Goal: Information Seeking & Learning: Learn about a topic

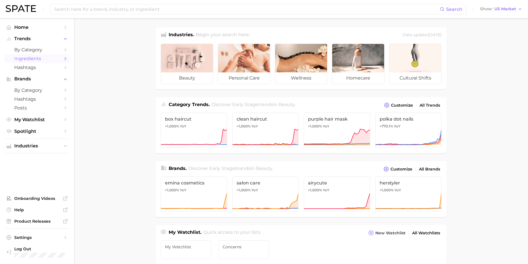
click at [37, 59] on span "Ingredients" at bounding box center [37, 58] width 46 height 5
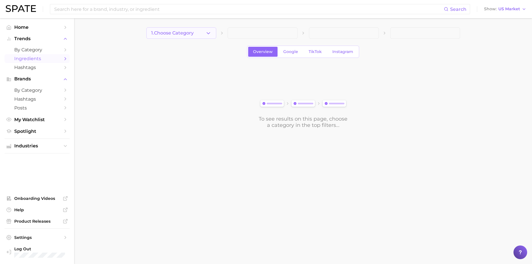
click at [205, 33] on button "1. Choose Category" at bounding box center [181, 32] width 70 height 11
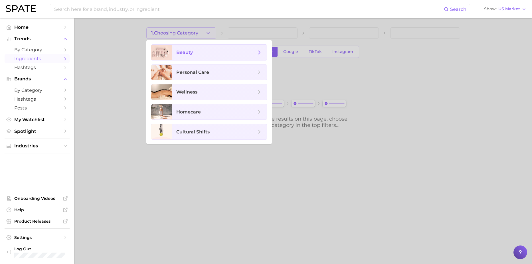
click at [200, 55] on span "beauty" at bounding box center [216, 52] width 80 height 6
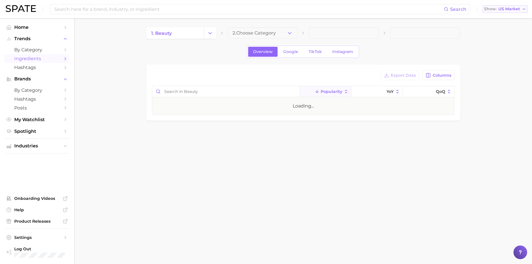
click at [510, 9] on span "US Market" at bounding box center [510, 8] width 22 height 3
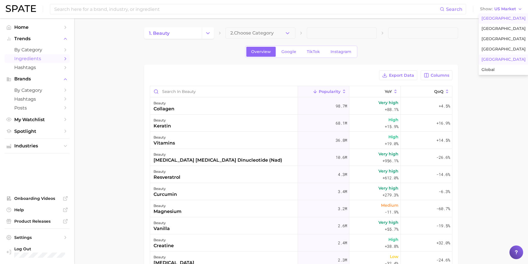
click at [502, 59] on button "[GEOGRAPHIC_DATA]" at bounding box center [504, 60] width 50 height 10
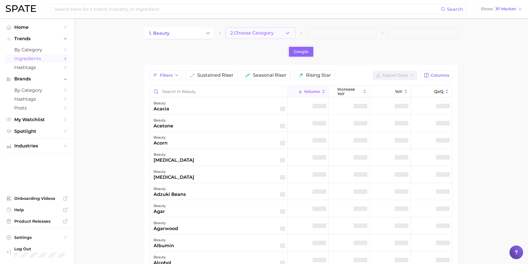
click at [288, 33] on polyline "button" at bounding box center [287, 32] width 3 height 1
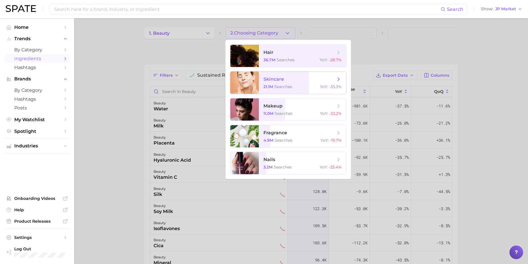
click at [285, 86] on span "searches" at bounding box center [283, 86] width 18 height 5
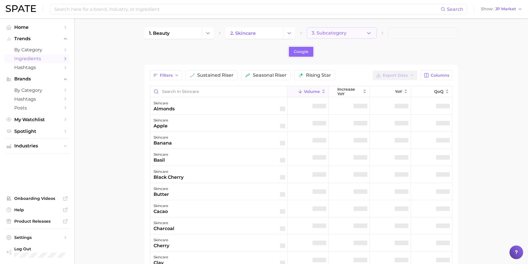
click at [373, 34] on button "3. Subcategory" at bounding box center [342, 32] width 70 height 11
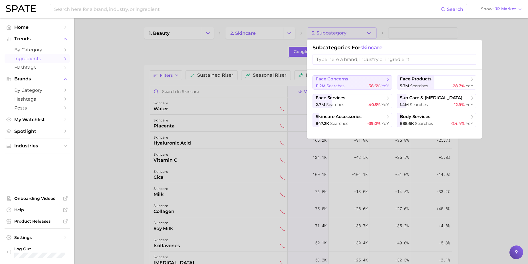
click at [368, 82] on button "face concerns 11.2m searches -38.6% YoY" at bounding box center [353, 82] width 80 height 14
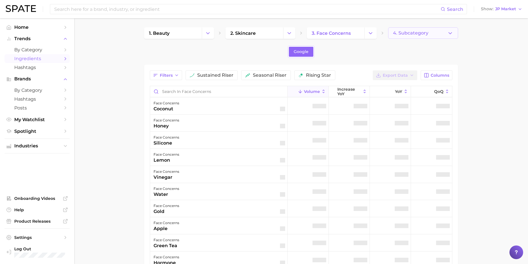
click at [450, 35] on icon "button" at bounding box center [450, 33] width 6 height 6
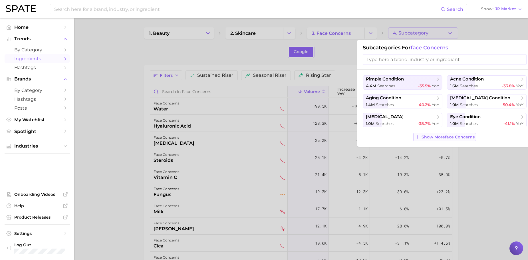
click at [449, 136] on span "Show More face concerns" at bounding box center [448, 137] width 53 height 5
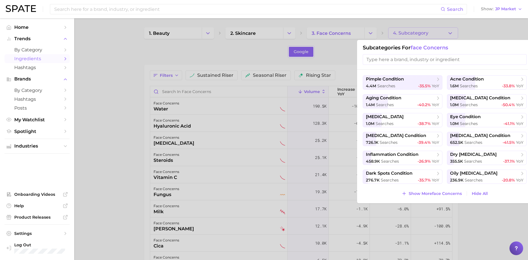
click at [344, 50] on div at bounding box center [264, 130] width 528 height 260
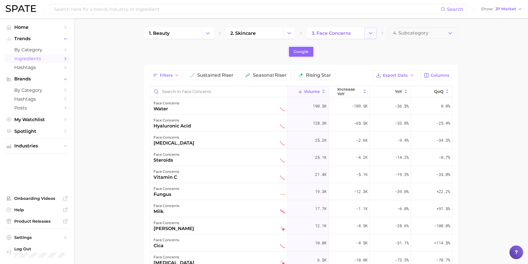
click at [366, 34] on button "Change Category" at bounding box center [370, 32] width 12 height 11
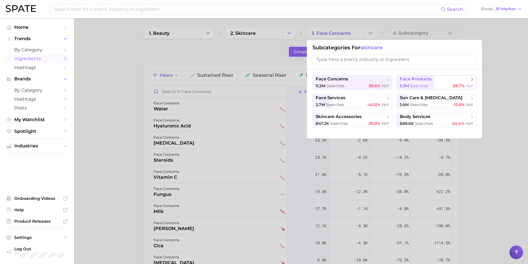
click at [415, 81] on span "face products" at bounding box center [416, 78] width 32 height 5
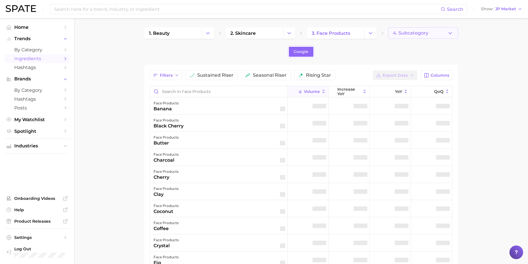
click at [454, 32] on button "4. Subcategory" at bounding box center [423, 32] width 70 height 11
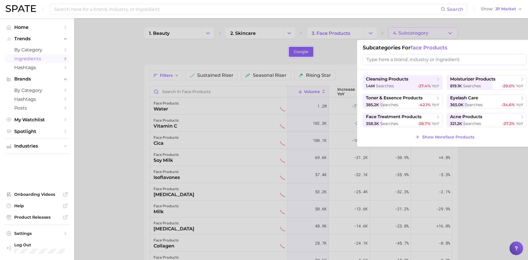
click at [336, 54] on div at bounding box center [264, 130] width 528 height 260
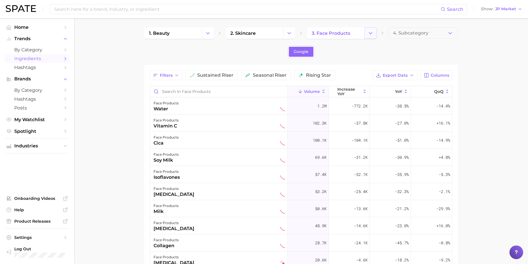
click at [365, 35] on span "3. face products" at bounding box center [342, 32] width 70 height 11
click at [372, 33] on icon "Change Category" at bounding box center [371, 33] width 6 height 6
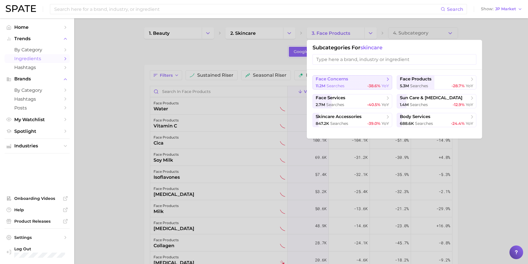
click at [357, 78] on span "face concerns" at bounding box center [350, 79] width 69 height 6
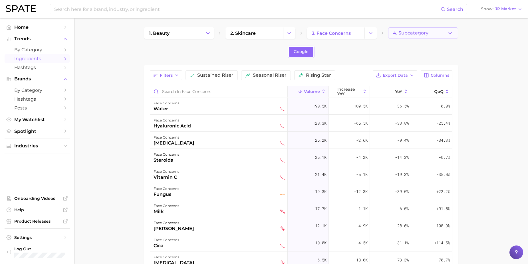
click at [450, 32] on icon "button" at bounding box center [450, 33] width 6 height 6
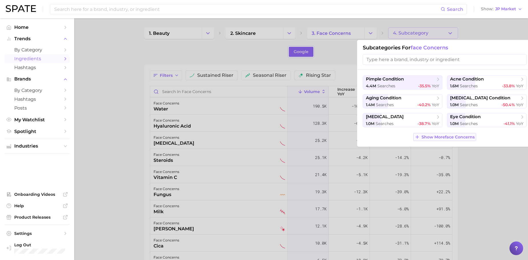
click at [453, 140] on button "Show More face concerns" at bounding box center [444, 137] width 63 height 8
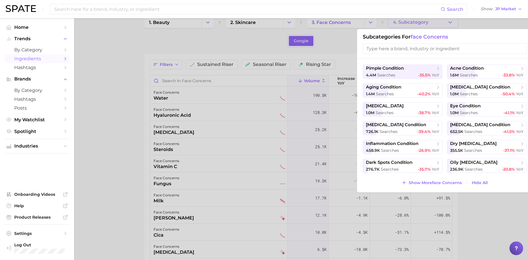
scroll to position [29, 0]
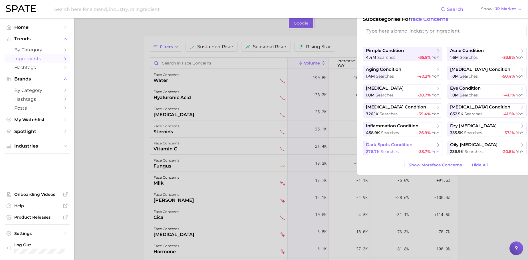
click at [428, 146] on span "dark spots condition" at bounding box center [400, 145] width 69 height 6
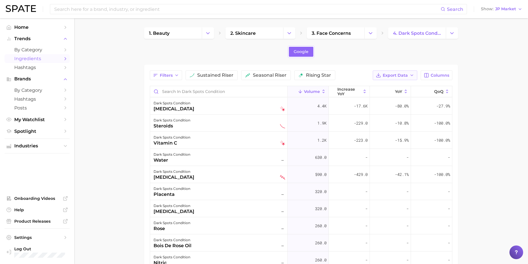
click at [402, 73] on span "Export Data" at bounding box center [395, 75] width 25 height 5
click at [394, 87] on span "Table Data CSV" at bounding box center [379, 86] width 31 height 5
click at [105, 169] on main "1. beauty 2. skincare 3. face concerns 4. dark spots condition Google Filters s…" at bounding box center [301, 201] width 454 height 366
